Goal: Navigation & Orientation: Find specific page/section

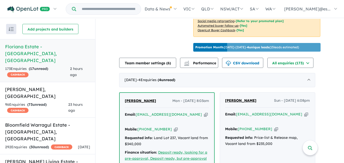
scroll to position [151, 0]
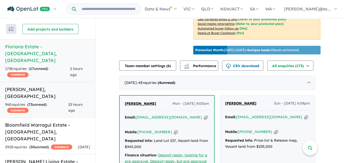
click at [63, 102] on div "96 Enquir ies ( 73 unread) CASHBACK" at bounding box center [36, 108] width 63 height 12
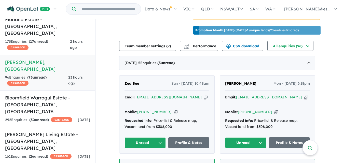
scroll to position [32, 0]
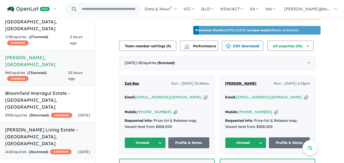
click at [56, 149] on div "161 Enquir ies ( 26 unread) CASHBACK" at bounding box center [38, 152] width 66 height 6
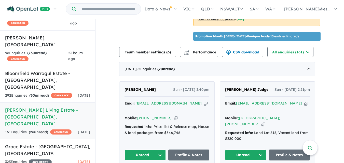
scroll to position [57, 0]
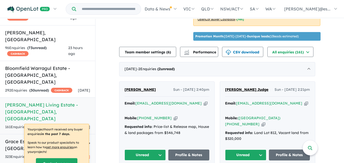
click at [20, 138] on h5 "Grace Estate - [GEOGRAPHIC_DATA] , [GEOGRAPHIC_DATA]" at bounding box center [47, 145] width 85 height 14
